Goal: Task Accomplishment & Management: Use online tool/utility

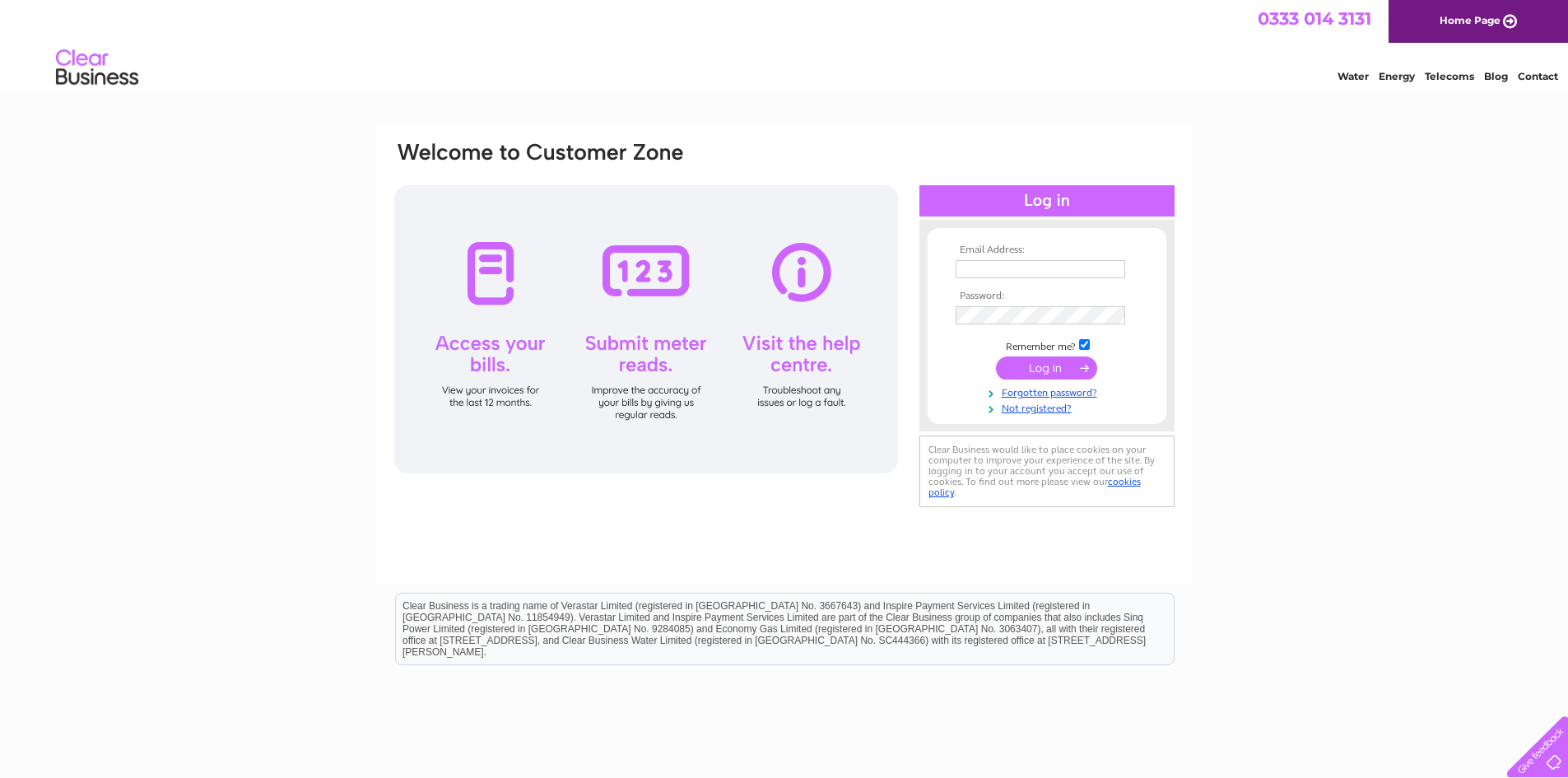
type input "coatbridge@your-move.co.uk"
click at [1040, 368] on input "submit" at bounding box center [1047, 367] width 101 height 23
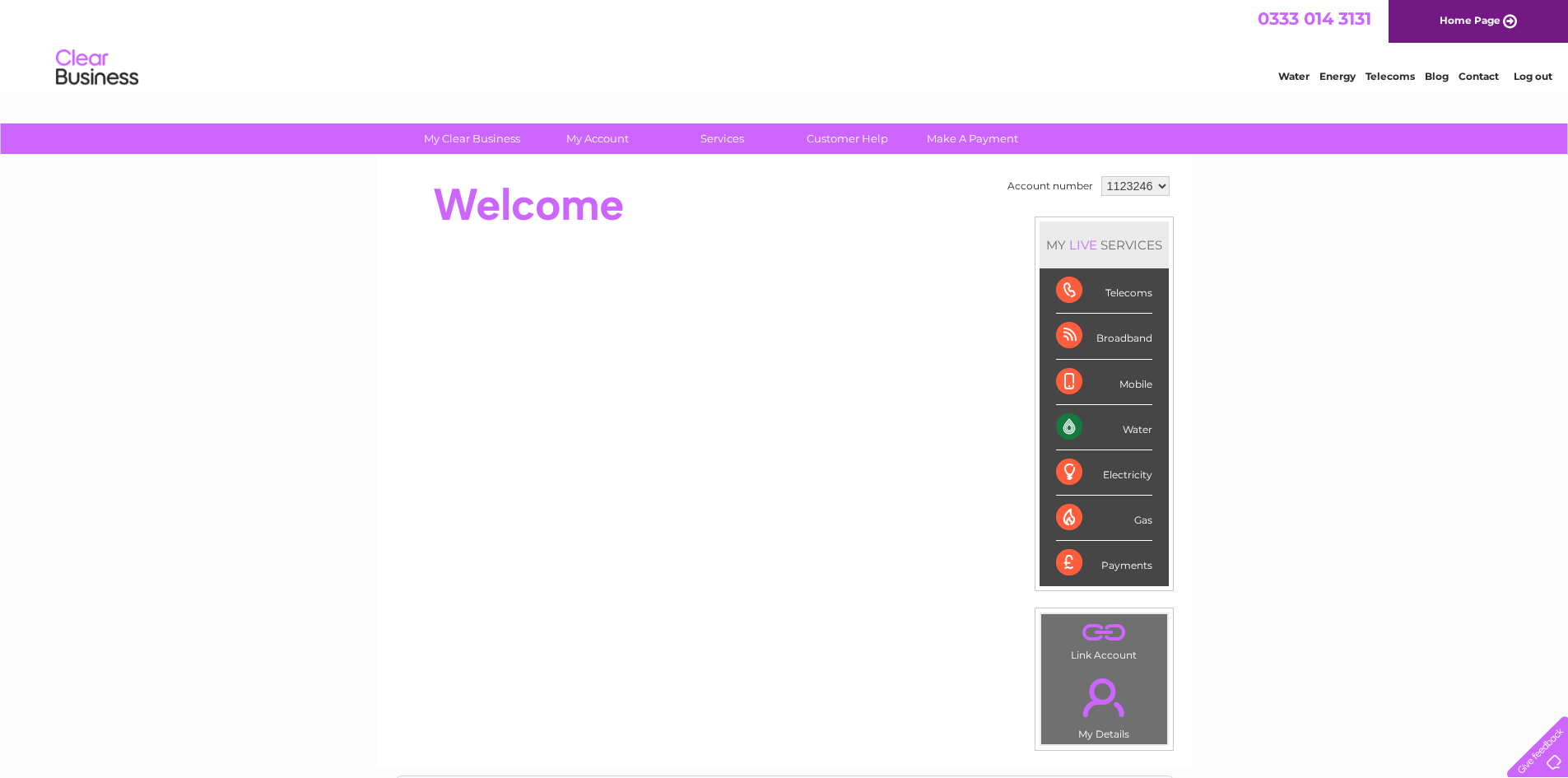
click at [1062, 424] on div "Water" at bounding box center [1104, 427] width 97 height 45
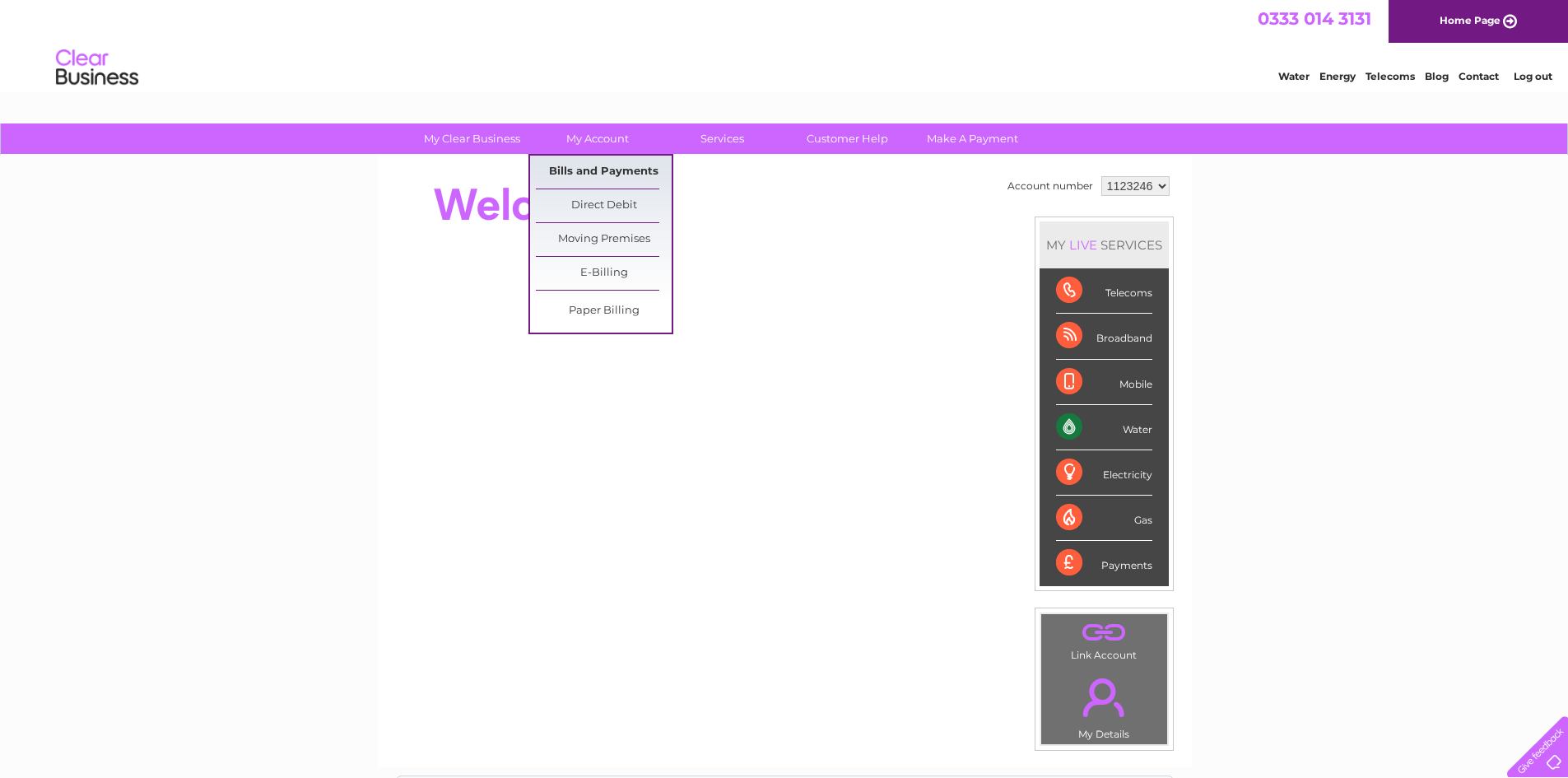
click at [605, 167] on link "Bills and Payments" at bounding box center [604, 172] width 136 height 33
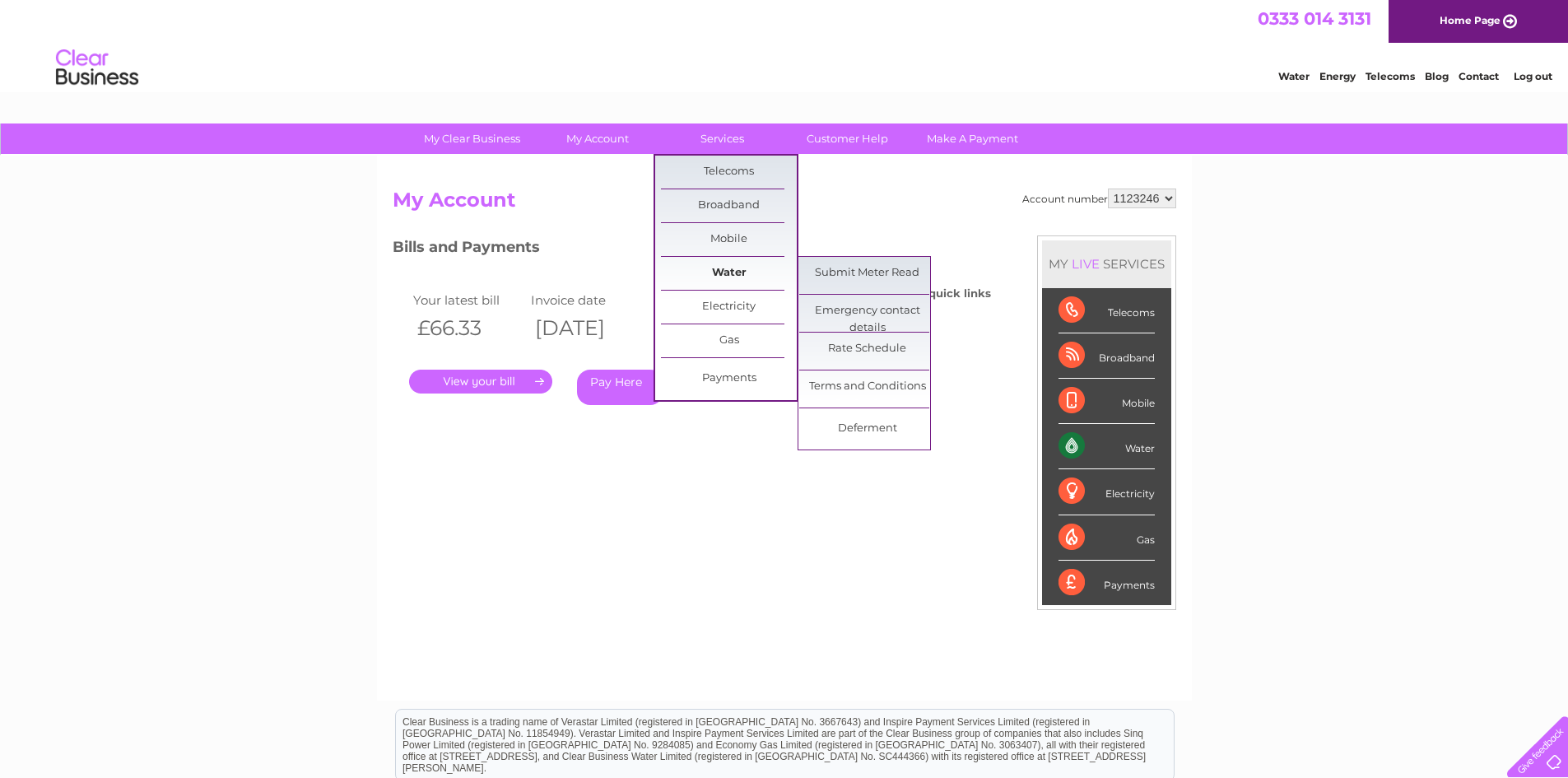
click at [720, 266] on link "Water" at bounding box center [729, 273] width 136 height 33
click at [828, 274] on link "Submit Meter Read" at bounding box center [867, 273] width 136 height 33
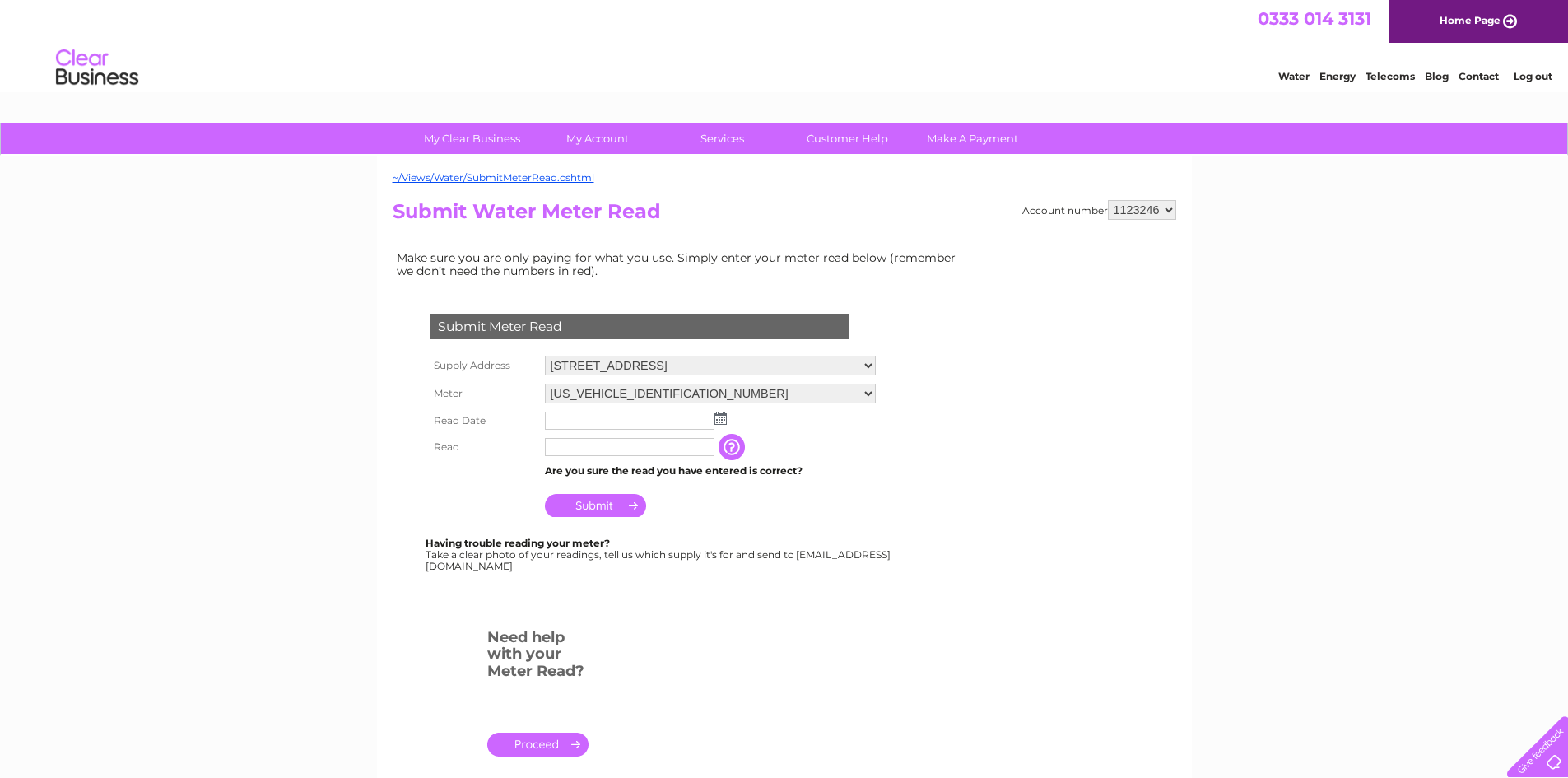
click at [718, 417] on img at bounding box center [720, 418] width 12 height 13
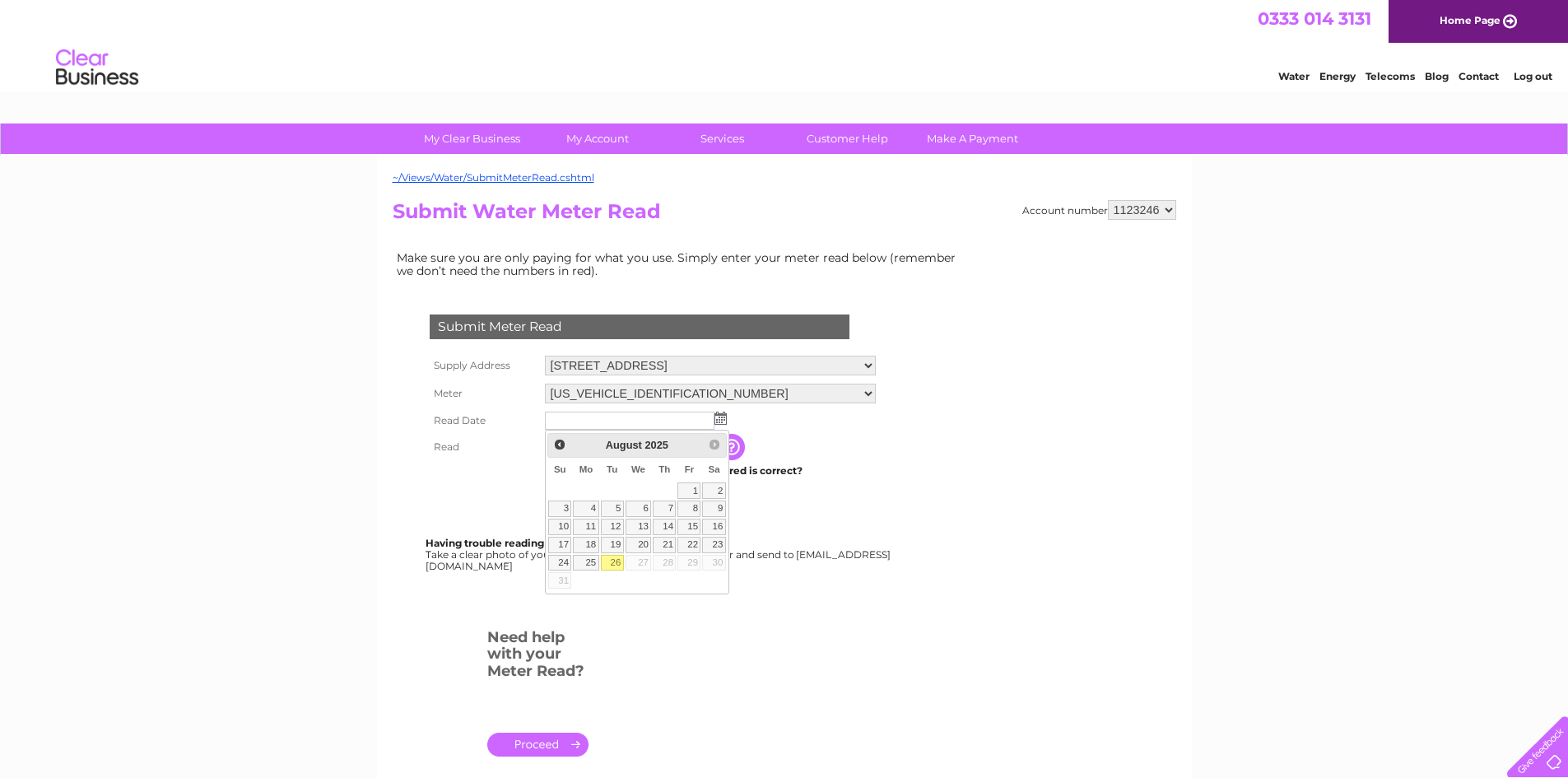
click at [615, 561] on link "26" at bounding box center [612, 563] width 23 height 16
type input "2025/08/26"
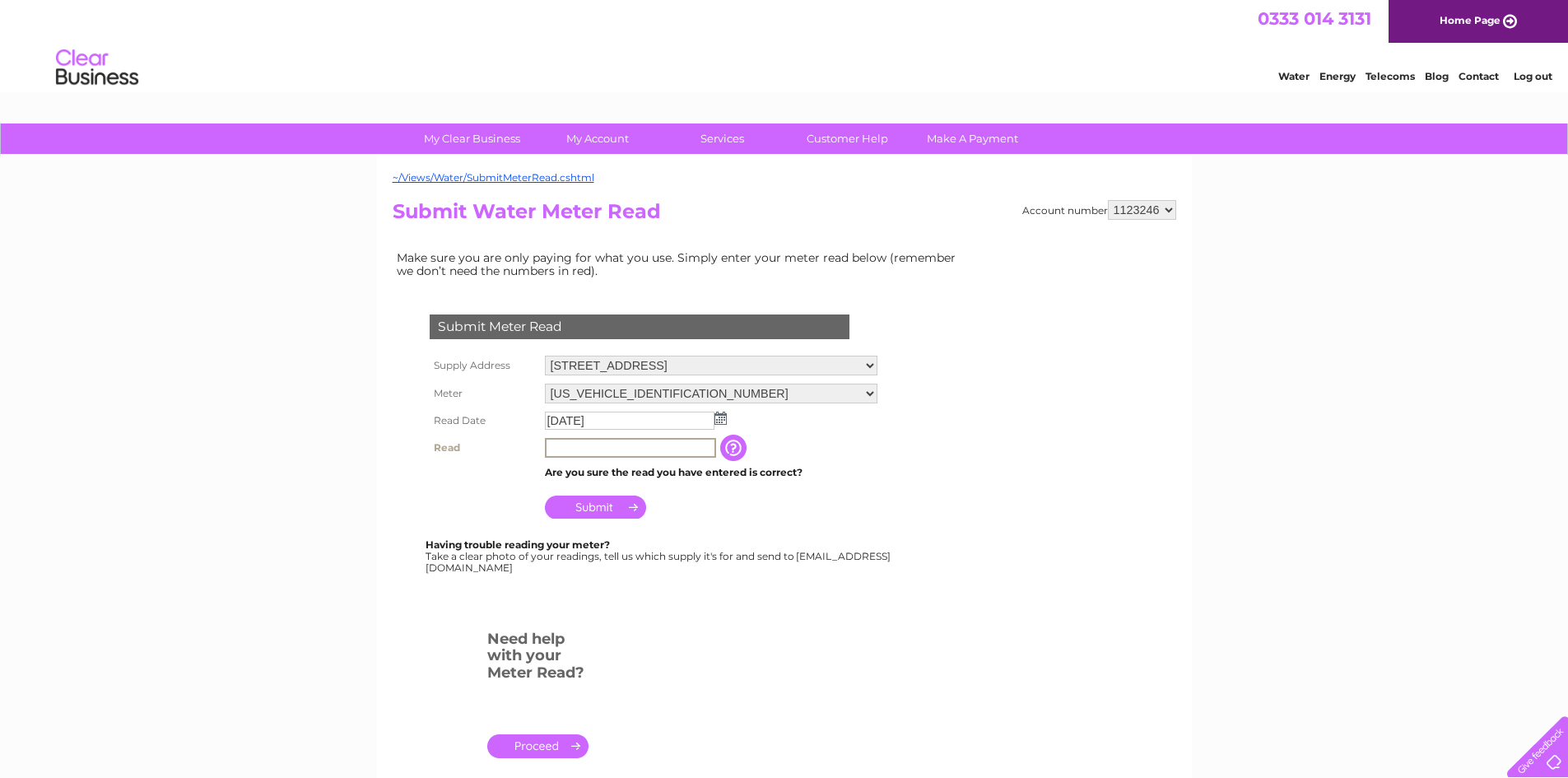
click at [651, 444] on input "text" at bounding box center [629, 448] width 171 height 20
type input "1"
type input "105"
click at [596, 501] on input "Submit" at bounding box center [595, 505] width 101 height 23
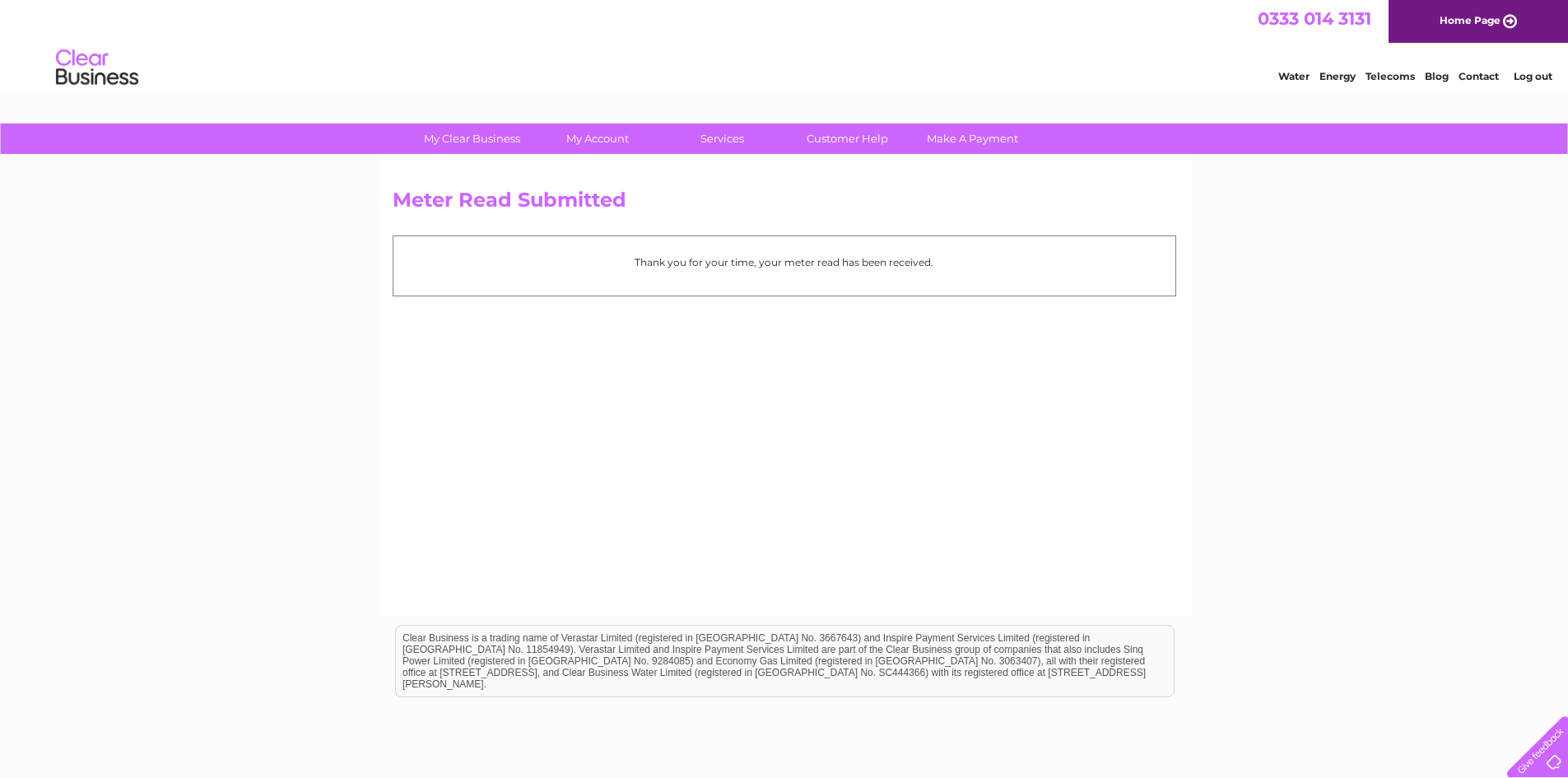
click at [1529, 77] on link "Log out" at bounding box center [1533, 76] width 38 height 12
